Goal: Information Seeking & Learning: Learn about a topic

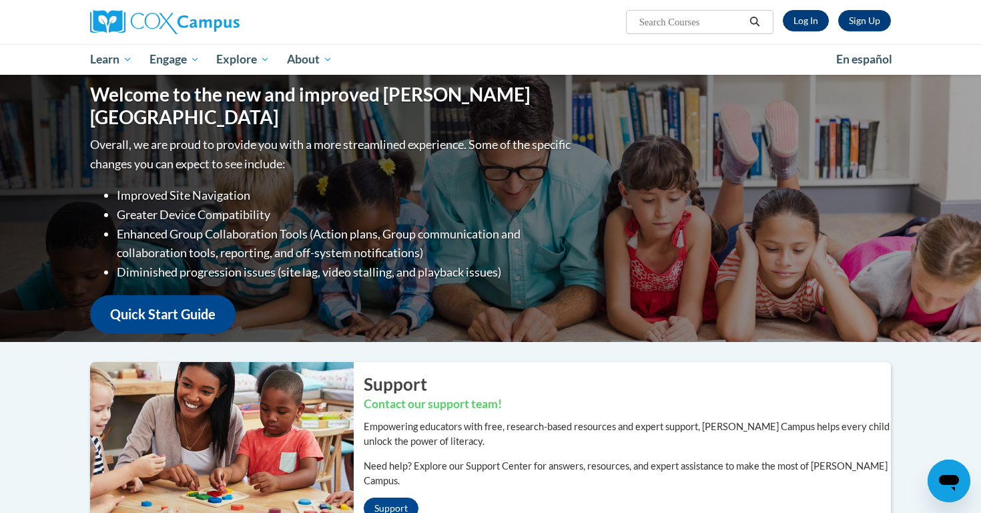
click at [797, 18] on link "Log In" at bounding box center [806, 20] width 46 height 21
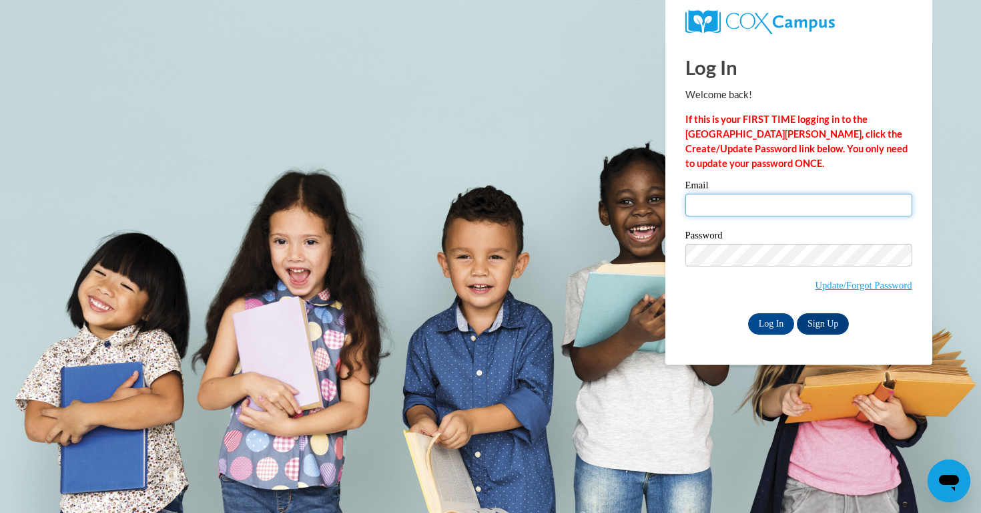
type input "[EMAIL_ADDRESS][DOMAIN_NAME]"
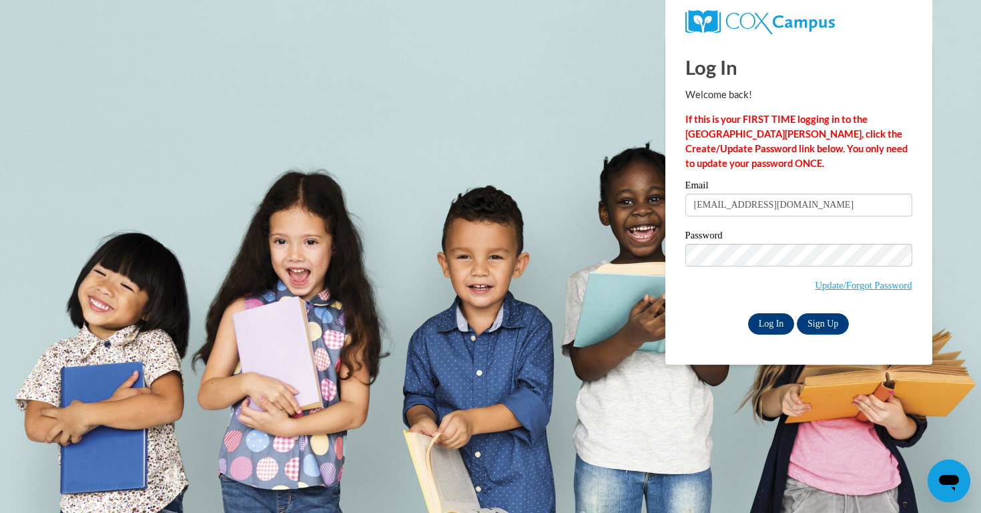
click at [761, 321] on input "Log In" at bounding box center [771, 323] width 47 height 21
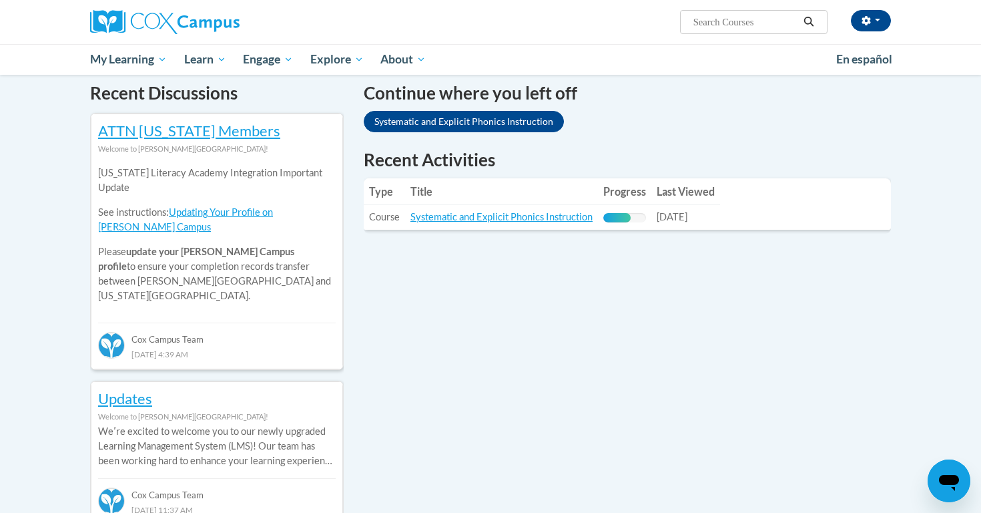
scroll to position [409, 0]
click at [513, 215] on link "Systematic and Explicit Phonics Instruction" at bounding box center [502, 215] width 182 height 11
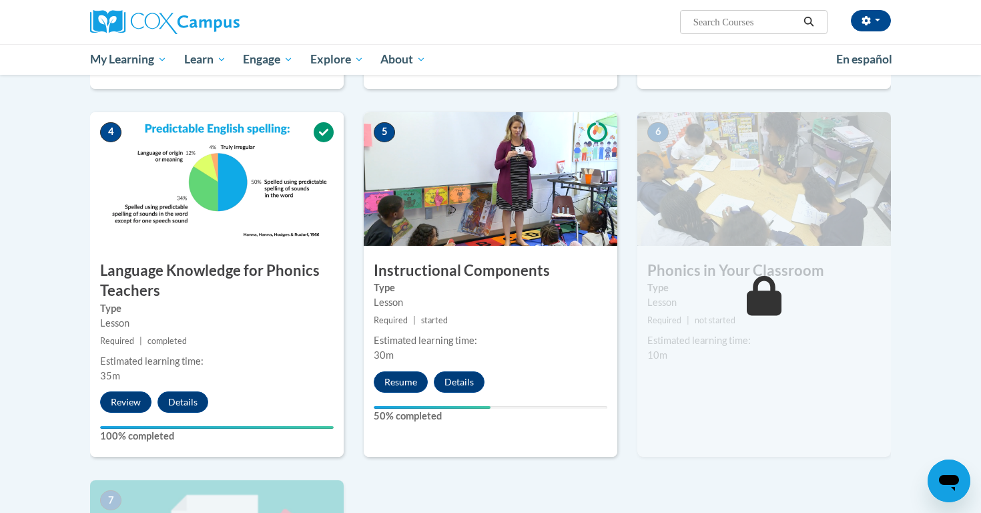
scroll to position [586, 0]
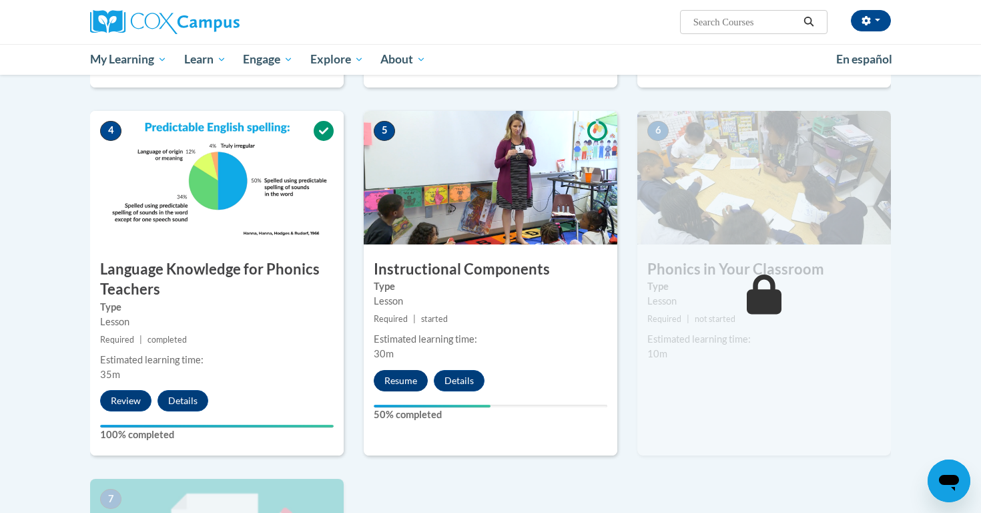
click at [390, 381] on button "Resume" at bounding box center [401, 380] width 54 height 21
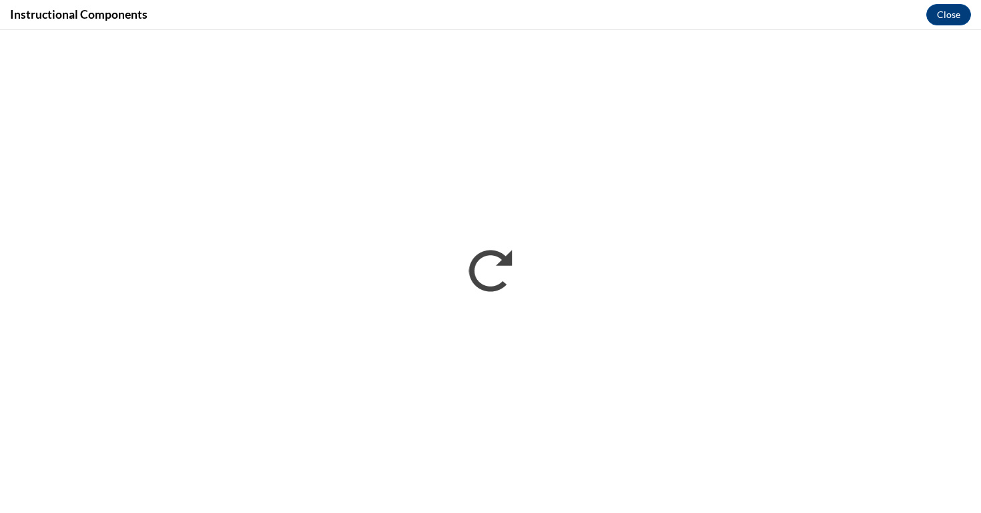
scroll to position [0, 0]
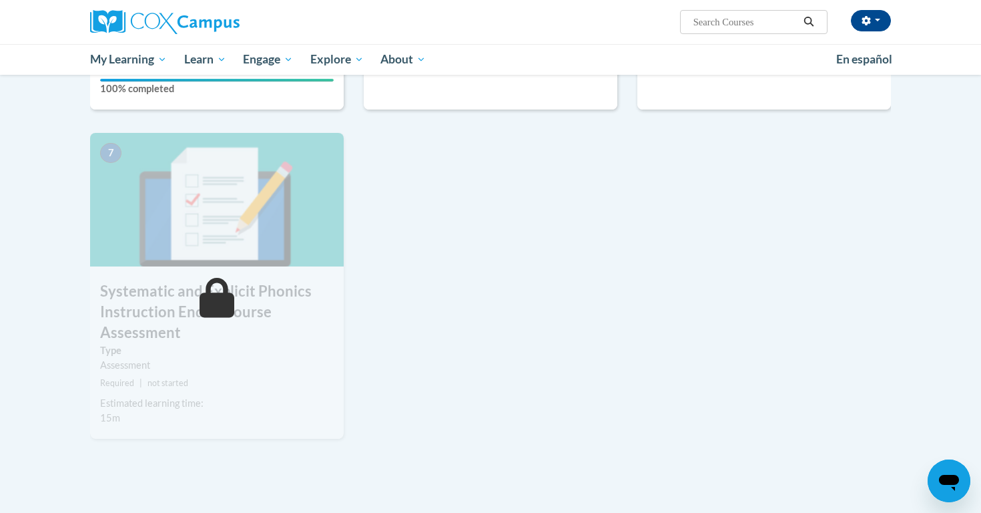
scroll to position [933, 0]
